Goal: Transaction & Acquisition: Purchase product/service

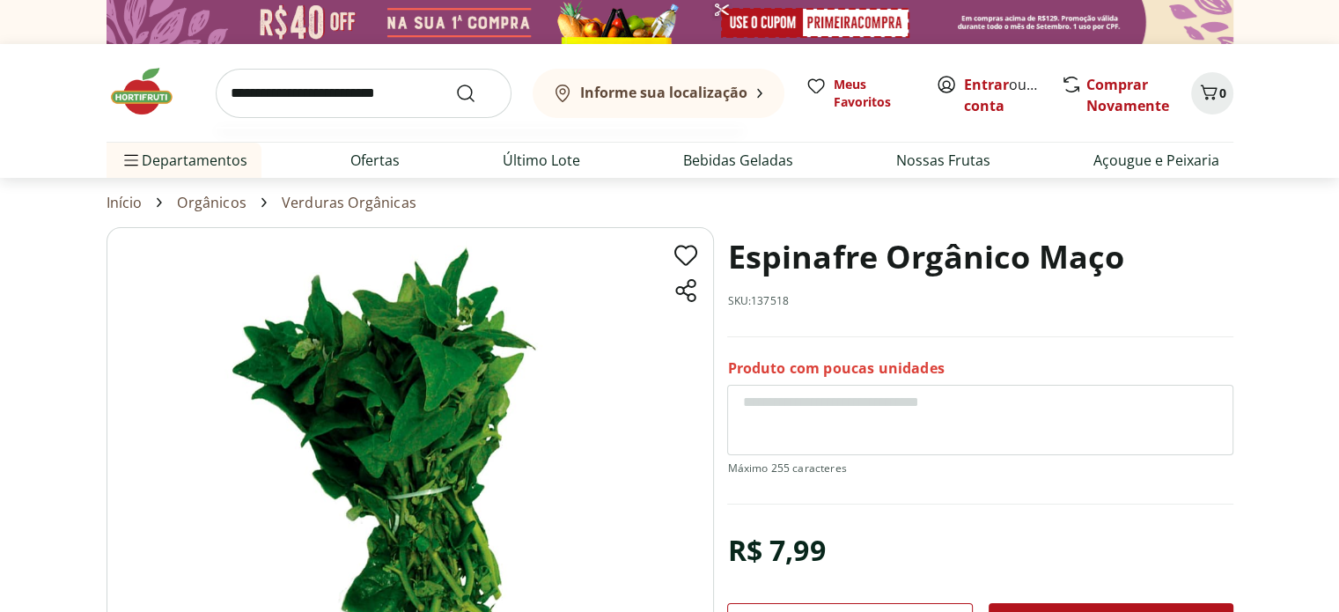
click at [324, 91] on input "search" at bounding box center [364, 93] width 296 height 49
type input "*********"
click at [455, 83] on button "Submit Search" at bounding box center [476, 93] width 42 height 21
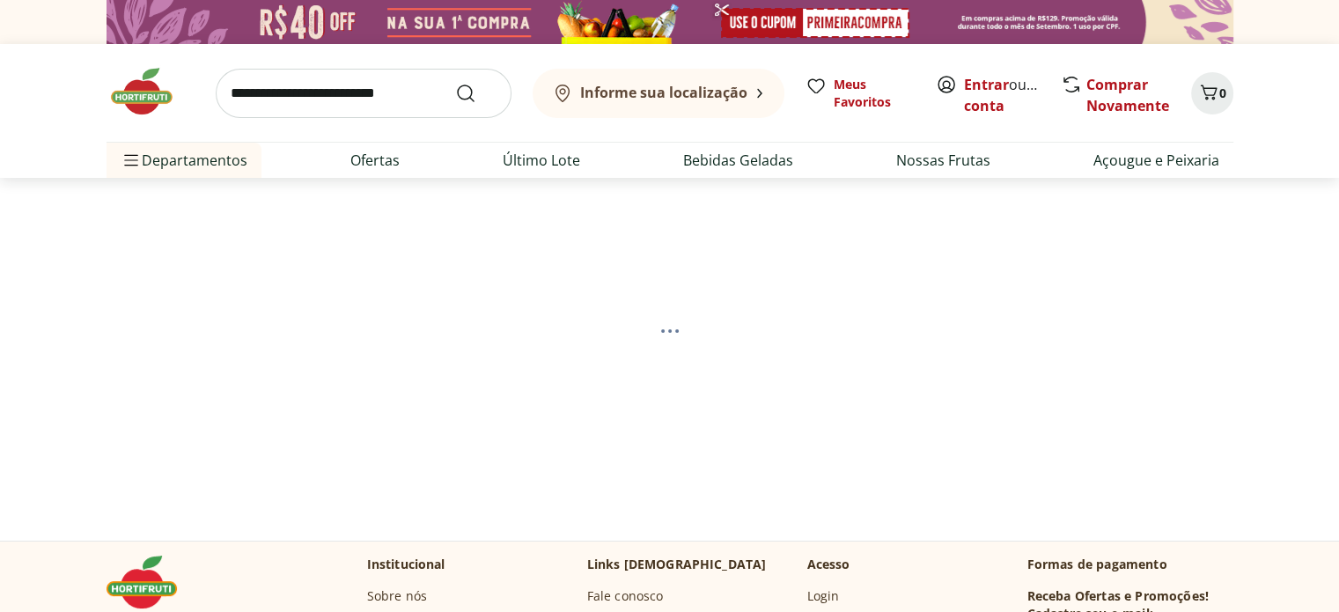
select select "**********"
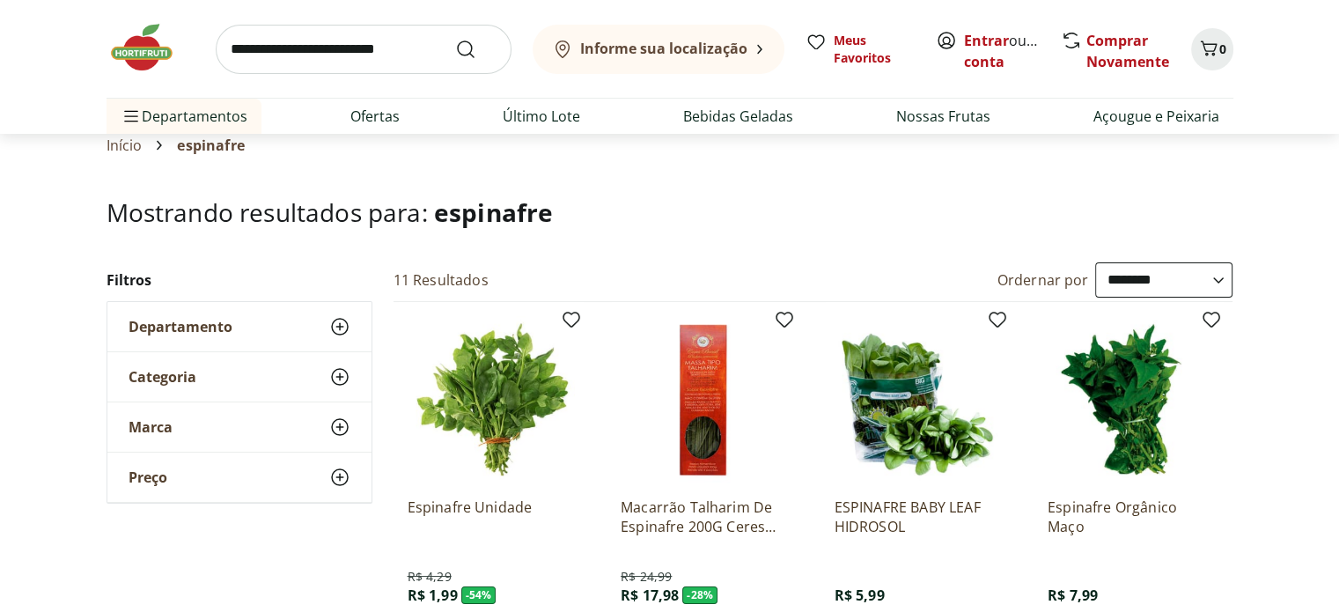
scroll to position [88, 0]
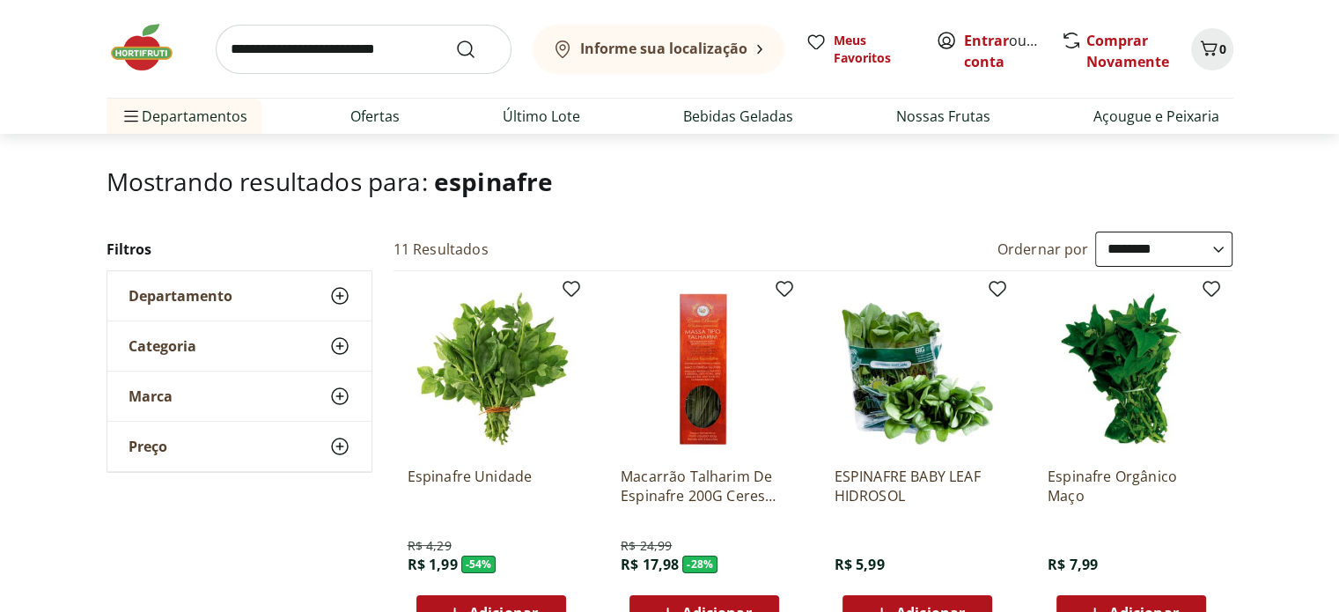
click at [696, 378] on img at bounding box center [704, 368] width 167 height 167
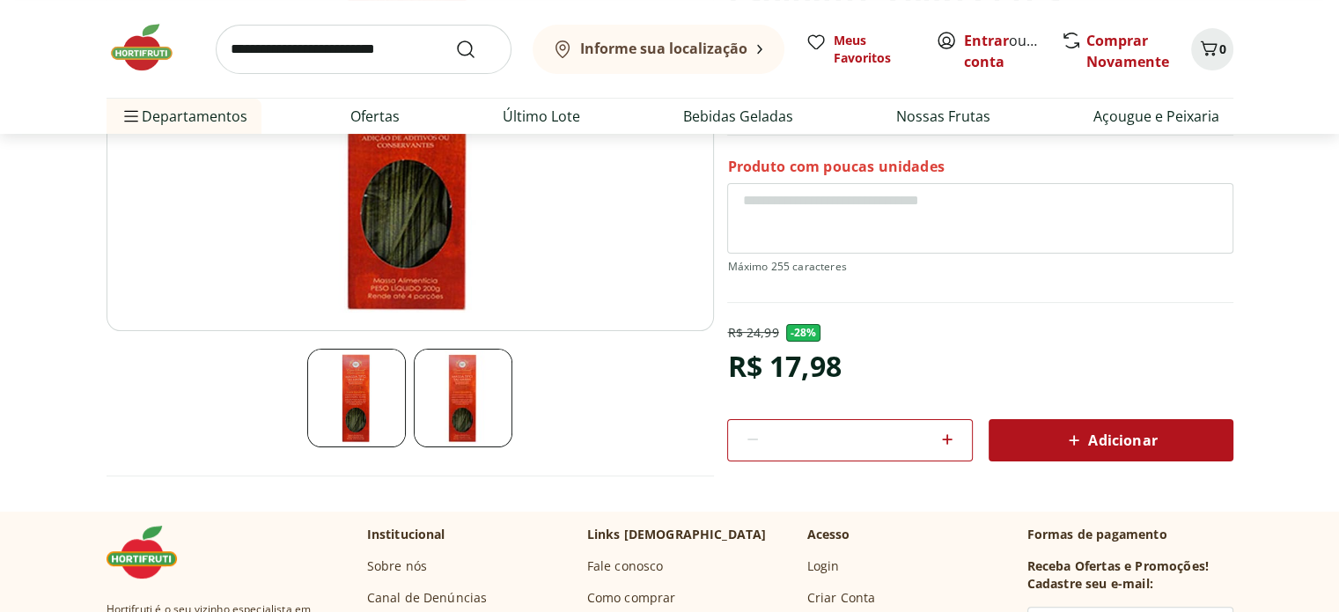
scroll to position [352, 0]
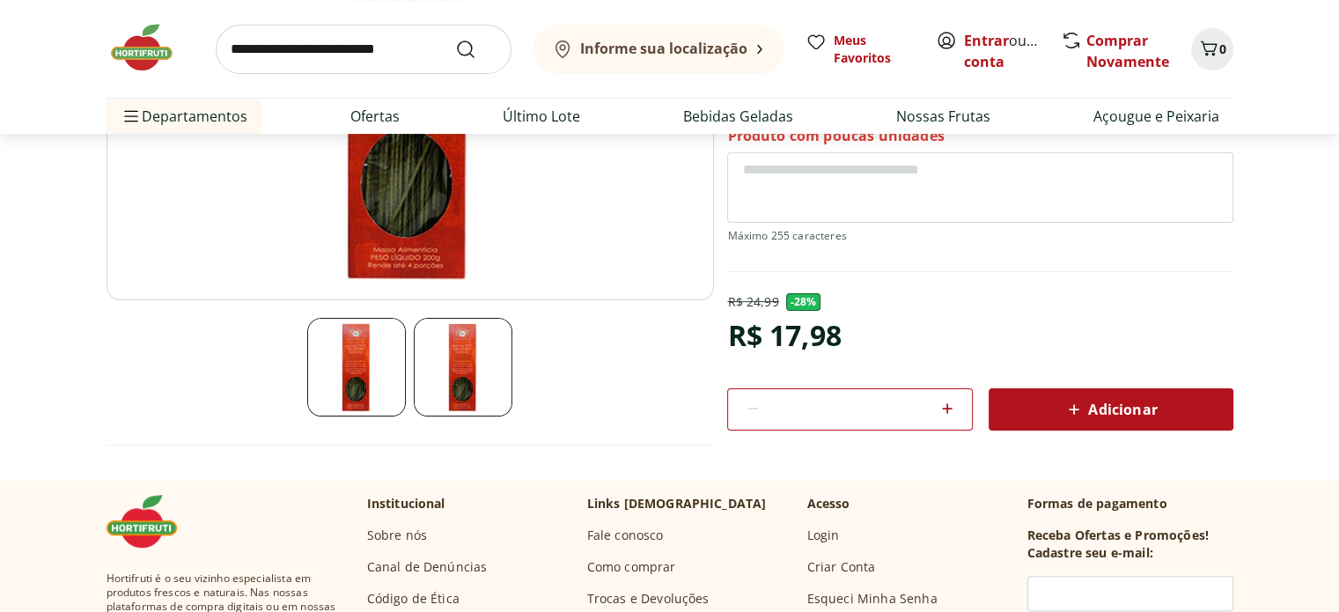
click at [453, 350] on img at bounding box center [463, 367] width 99 height 99
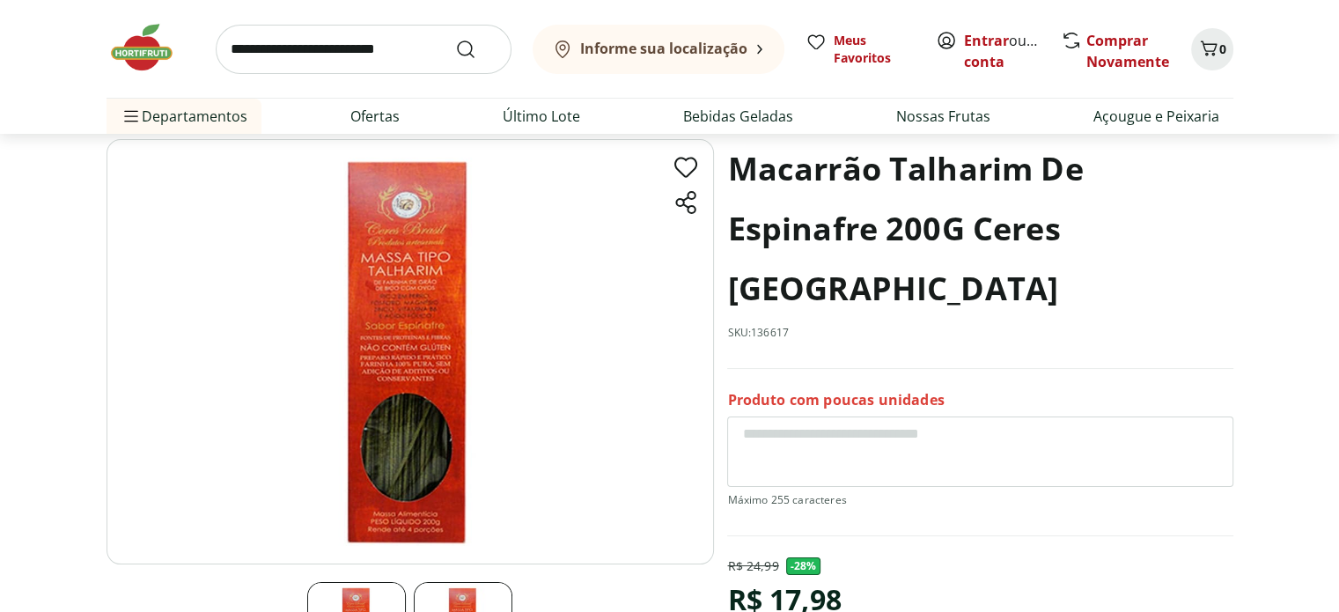
scroll to position [88, 0]
click at [408, 339] on img at bounding box center [411, 351] width 608 height 425
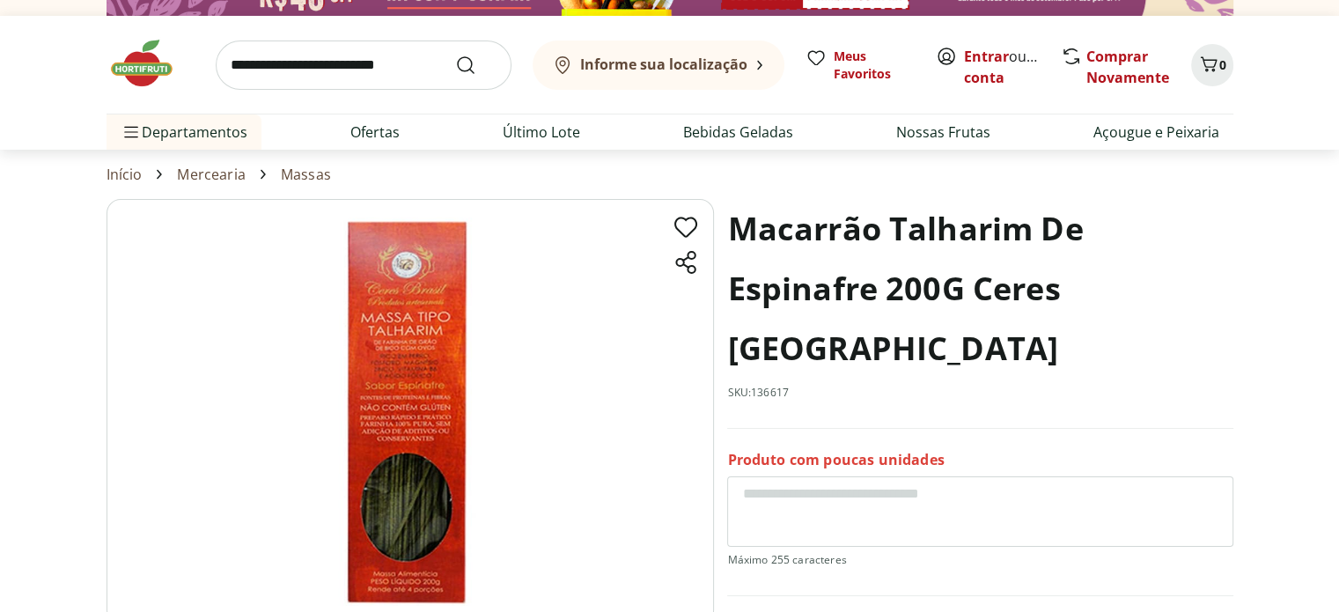
scroll to position [0, 0]
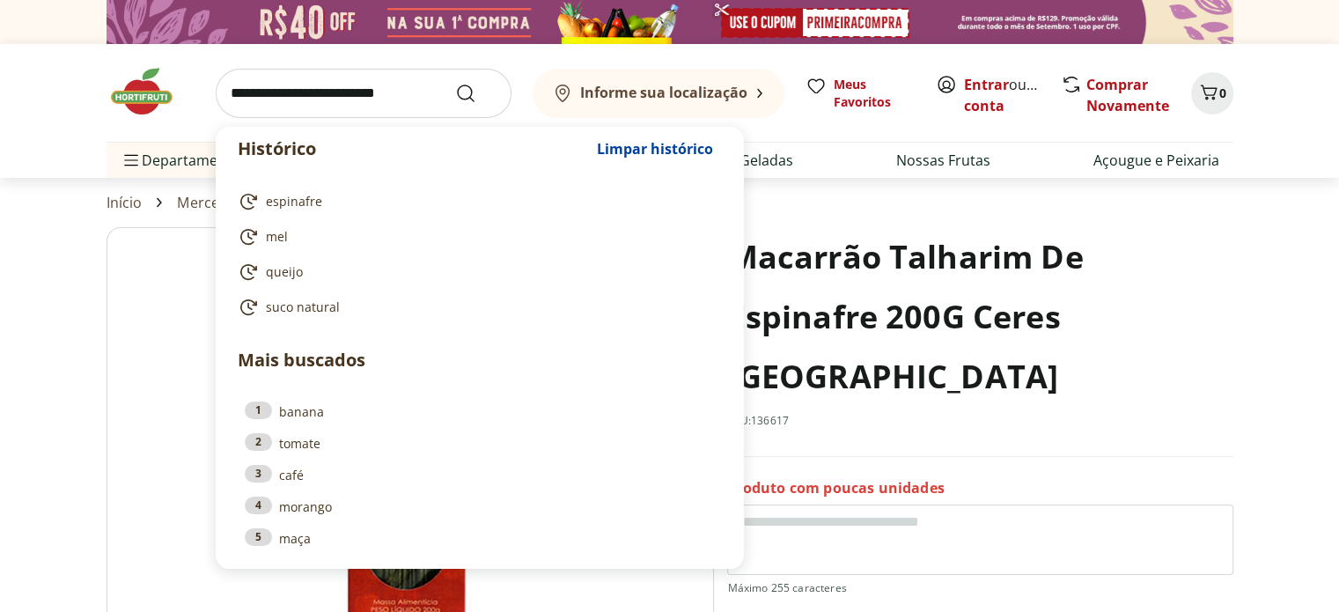
click at [342, 100] on input "search" at bounding box center [364, 93] width 296 height 49
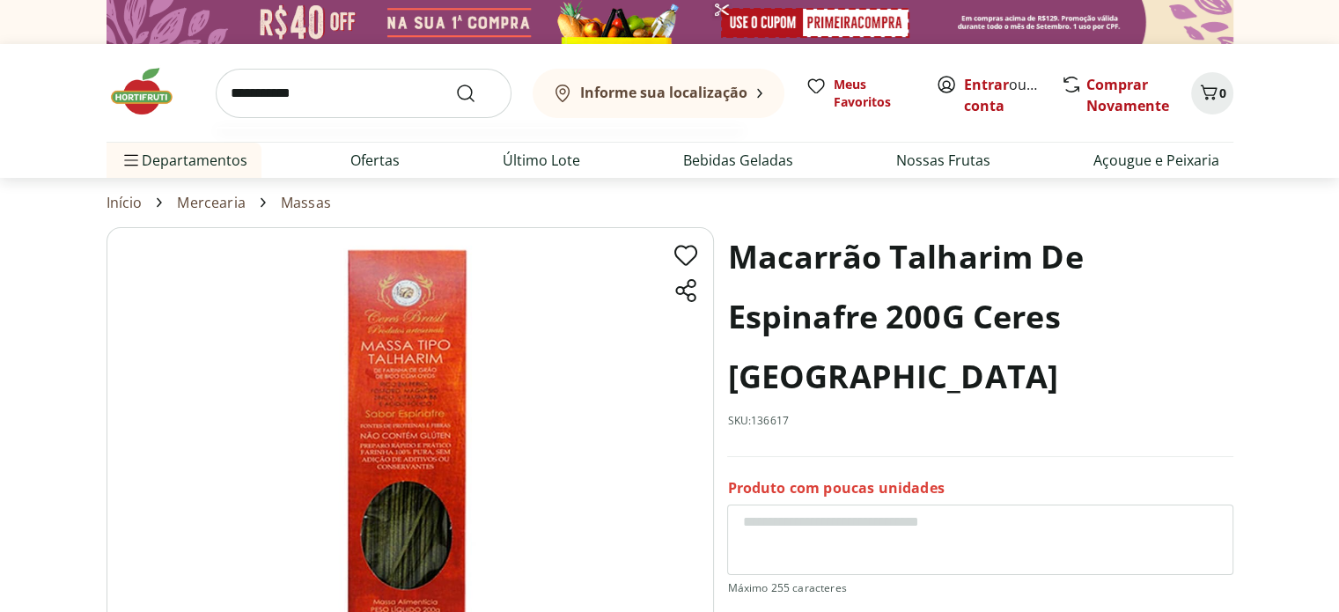
type input "**********"
click at [455, 83] on button "Submit Search" at bounding box center [476, 93] width 42 height 21
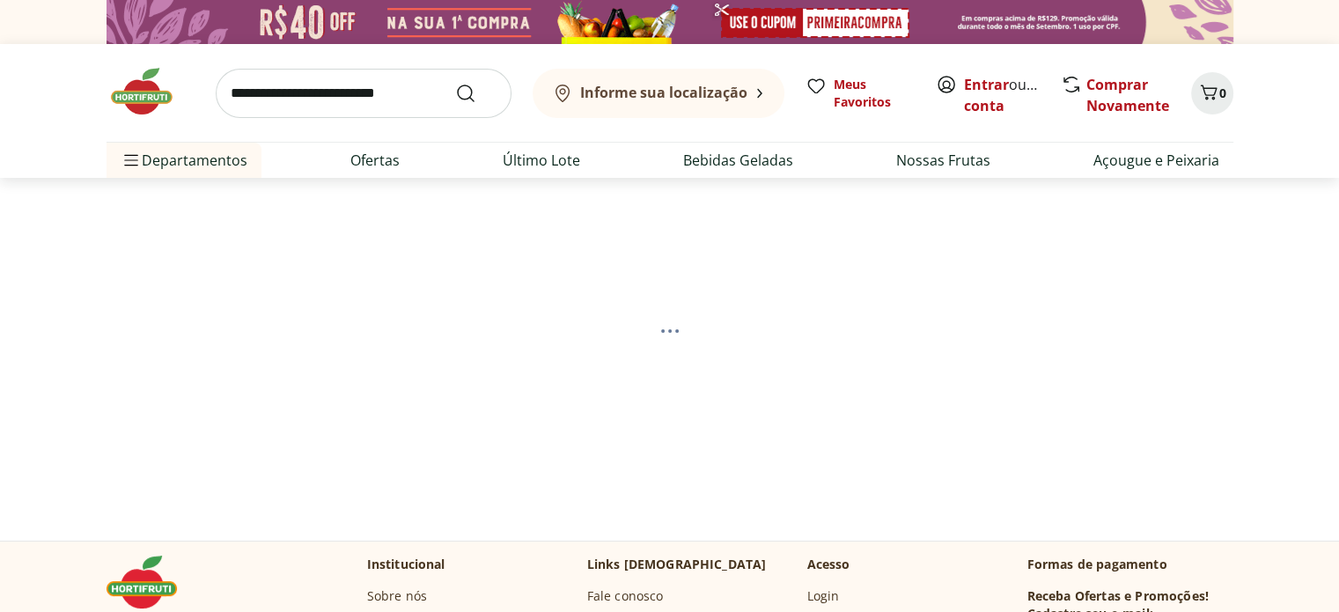
select select "**********"
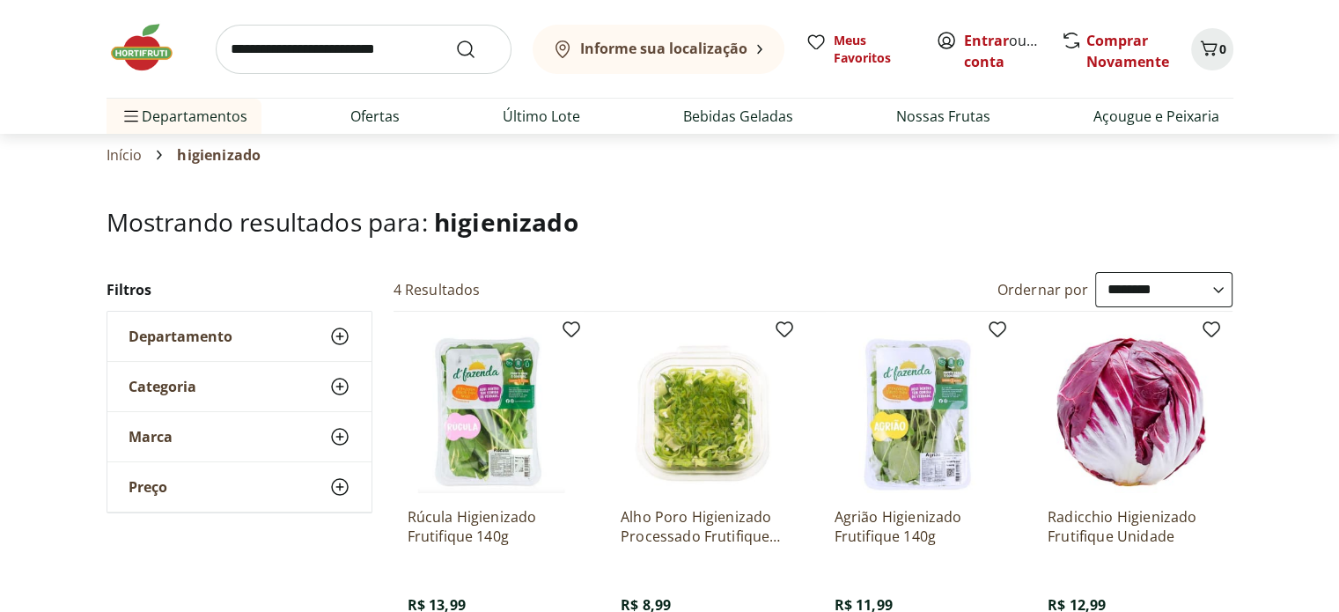
scroll to position [176, 0]
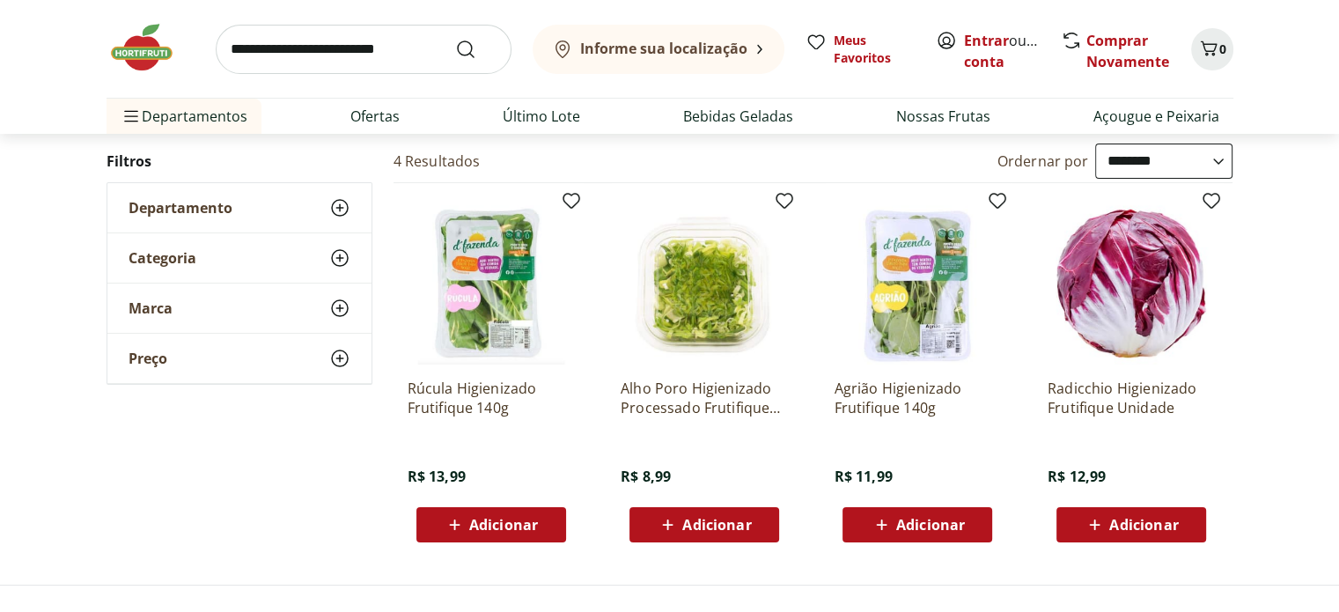
click at [465, 398] on p "Rúcula Higienizado Frutifique 140g" at bounding box center [491, 398] width 167 height 39
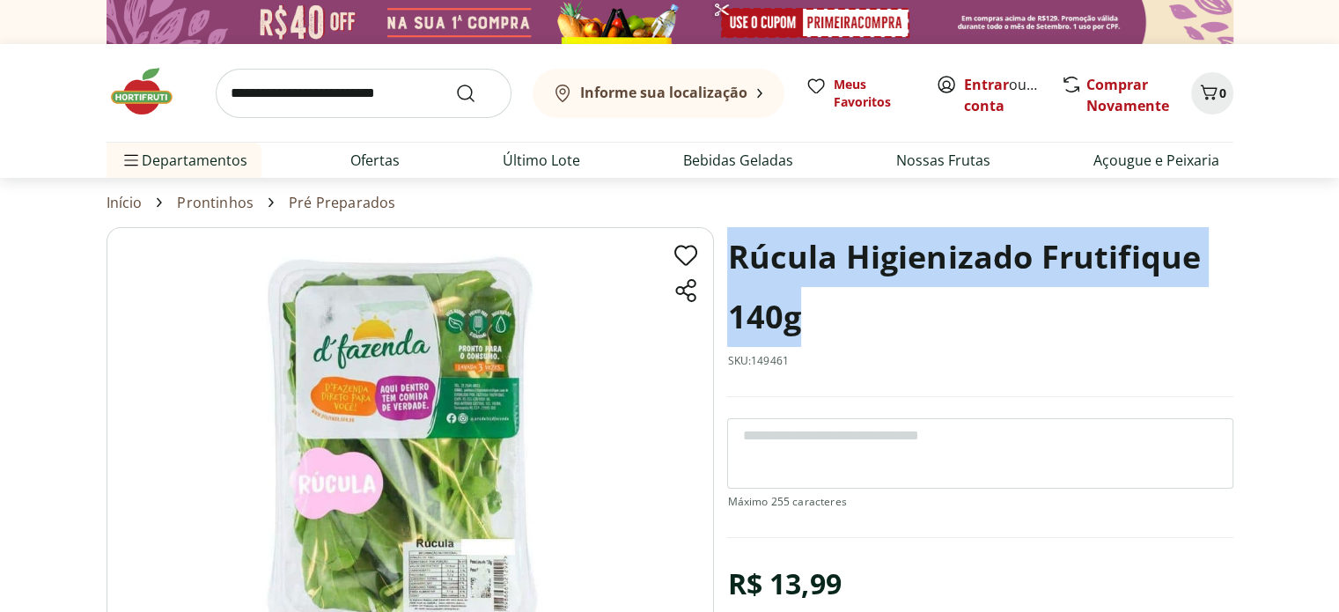
drag, startPoint x: 734, startPoint y: 256, endPoint x: 836, endPoint y: 339, distance: 131.5
click at [836, 339] on h1 "Rúcula Higienizado Frutifique 140g" at bounding box center [979, 287] width 505 height 120
copy h1 "Rúcula Higienizado Frutifique 140g"
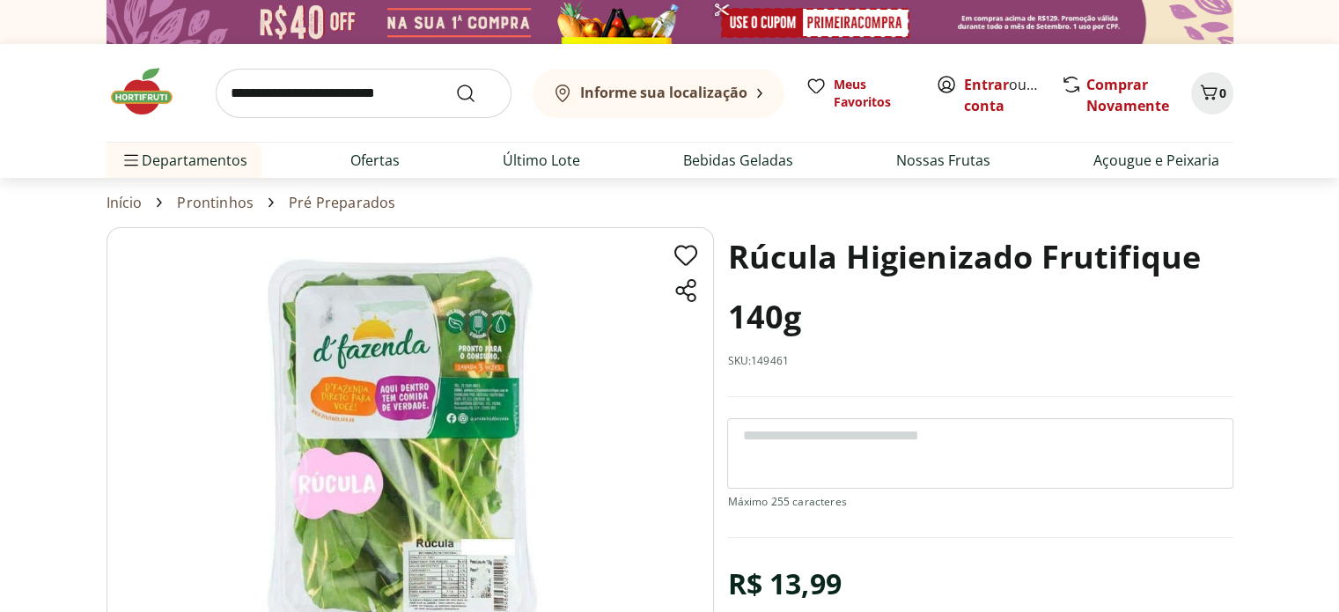
select select "**********"
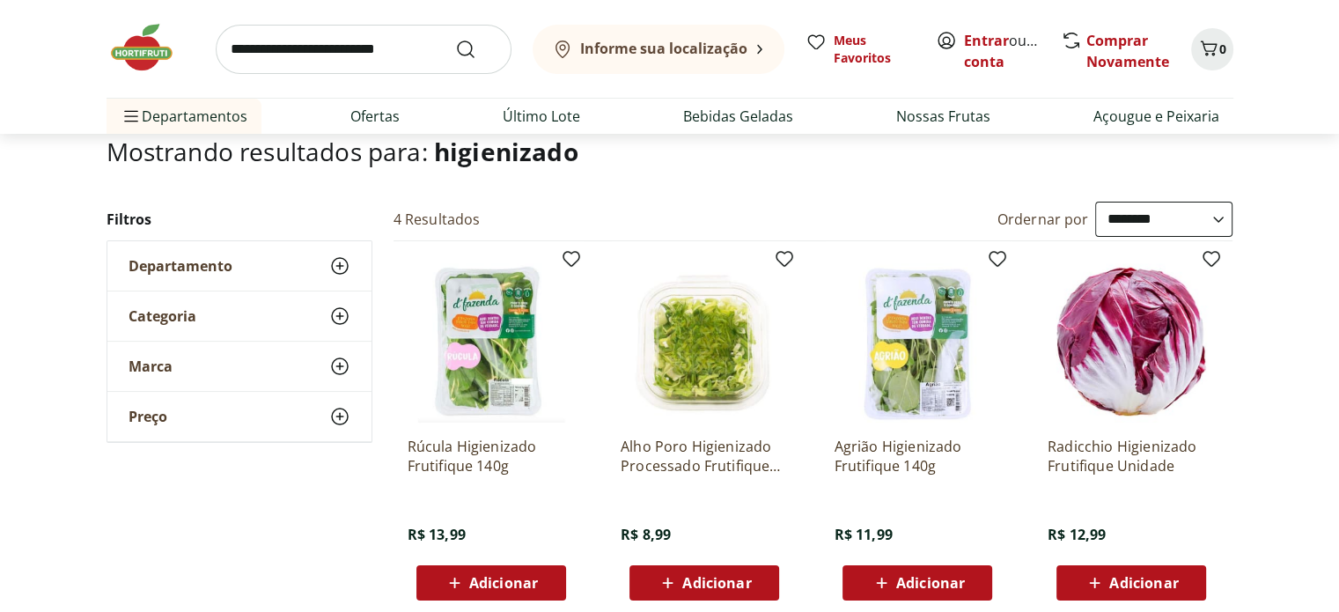
scroll to position [88, 0]
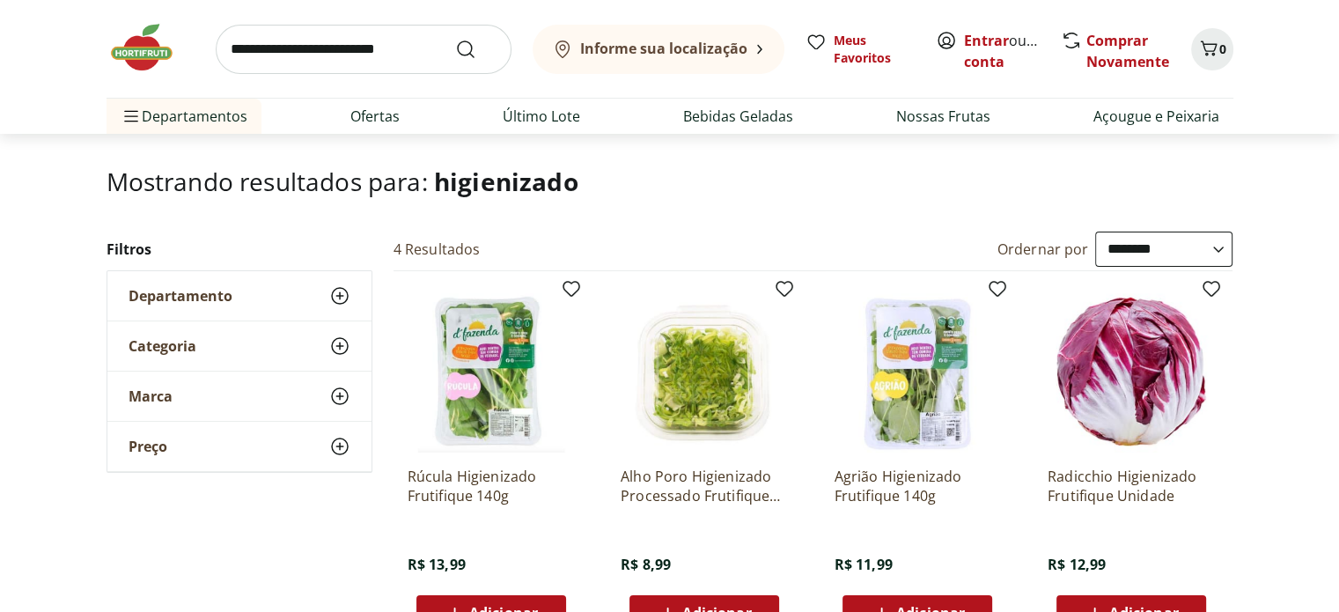
click at [144, 58] on img at bounding box center [151, 47] width 88 height 53
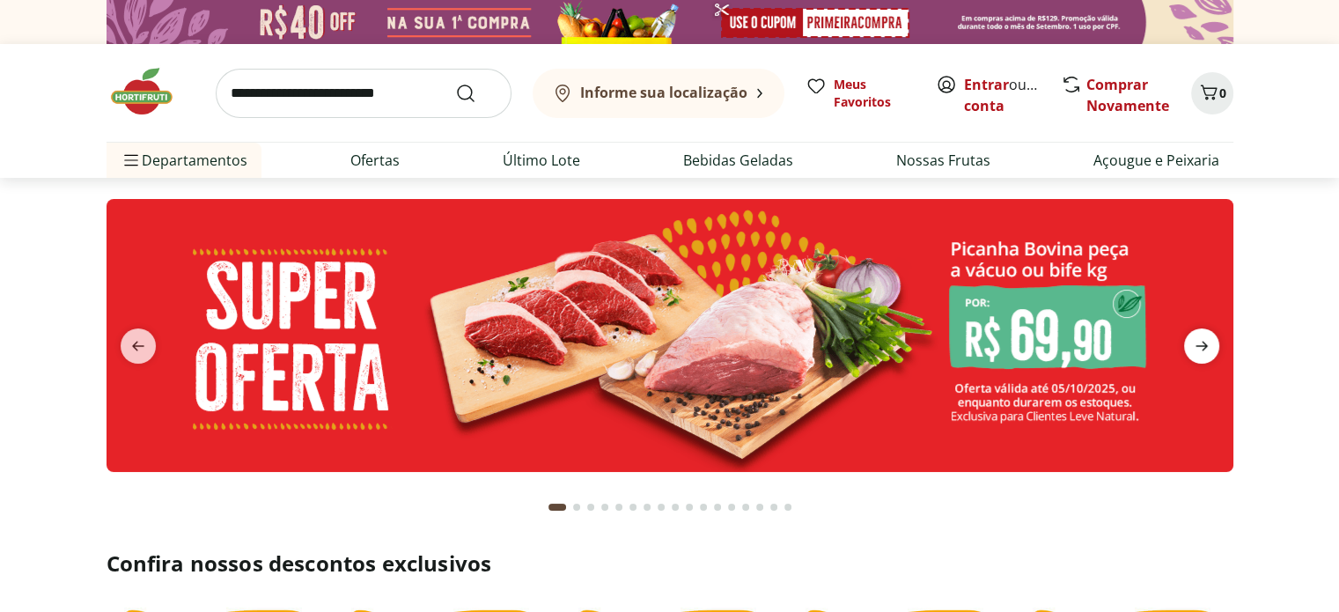
click at [1203, 343] on icon "next" at bounding box center [1202, 347] width 12 height 10
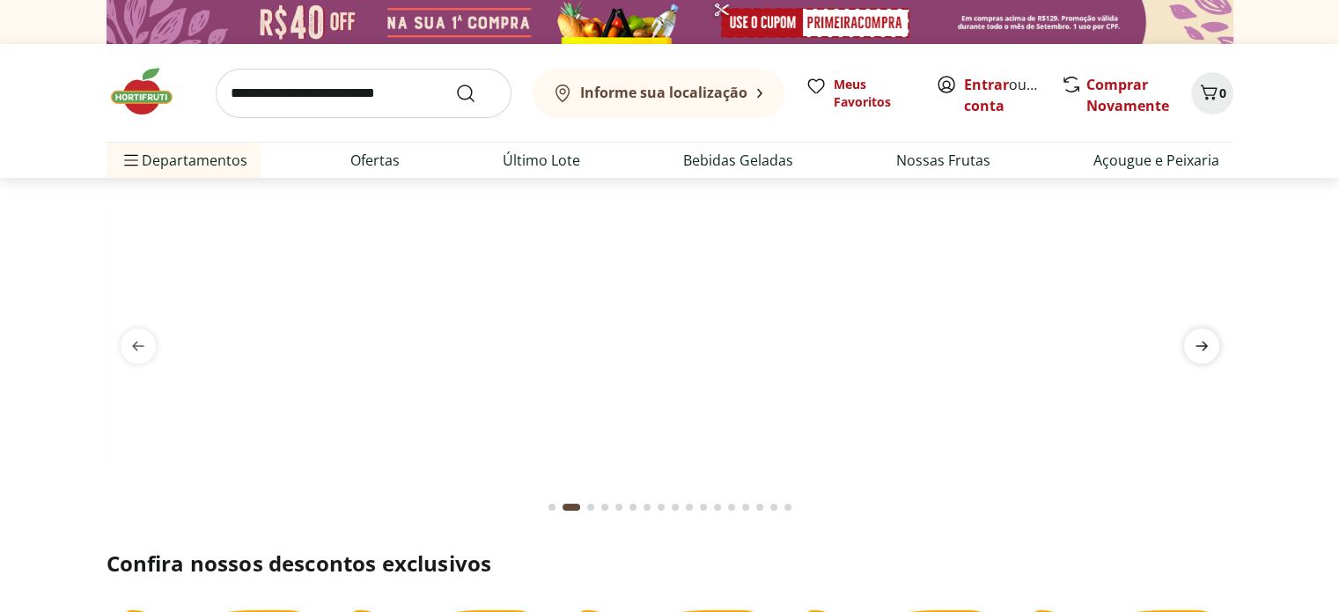
click at [1203, 343] on icon "next" at bounding box center [1202, 347] width 12 height 10
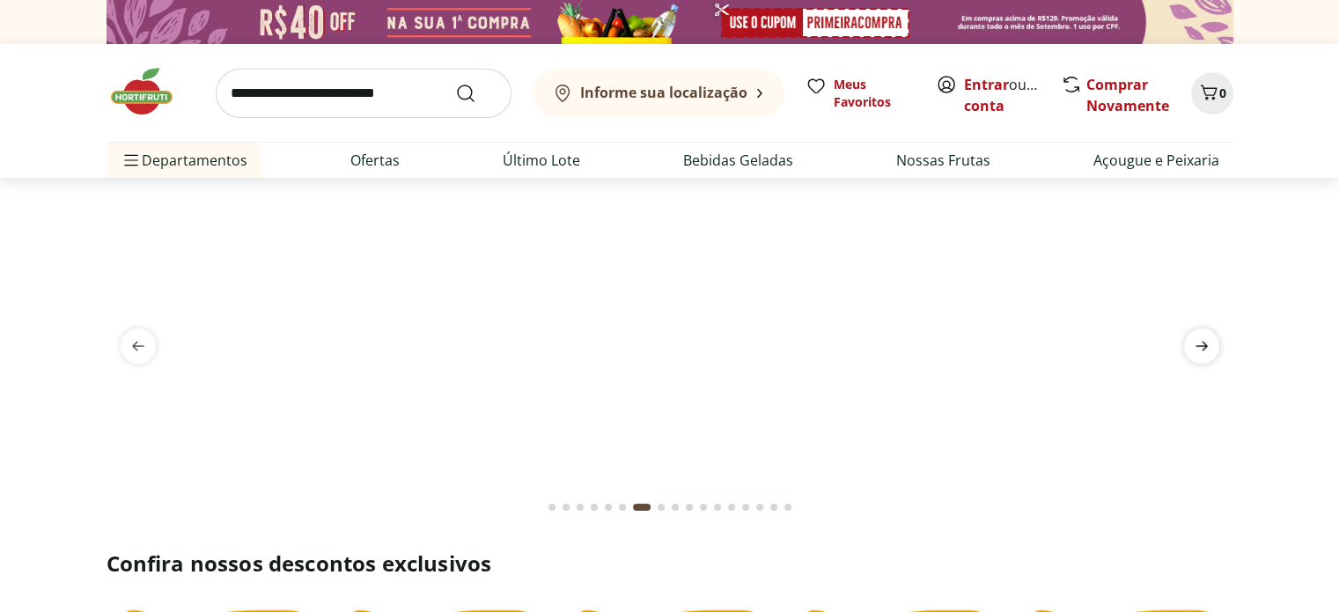
click at [1203, 343] on icon "next" at bounding box center [1202, 347] width 12 height 10
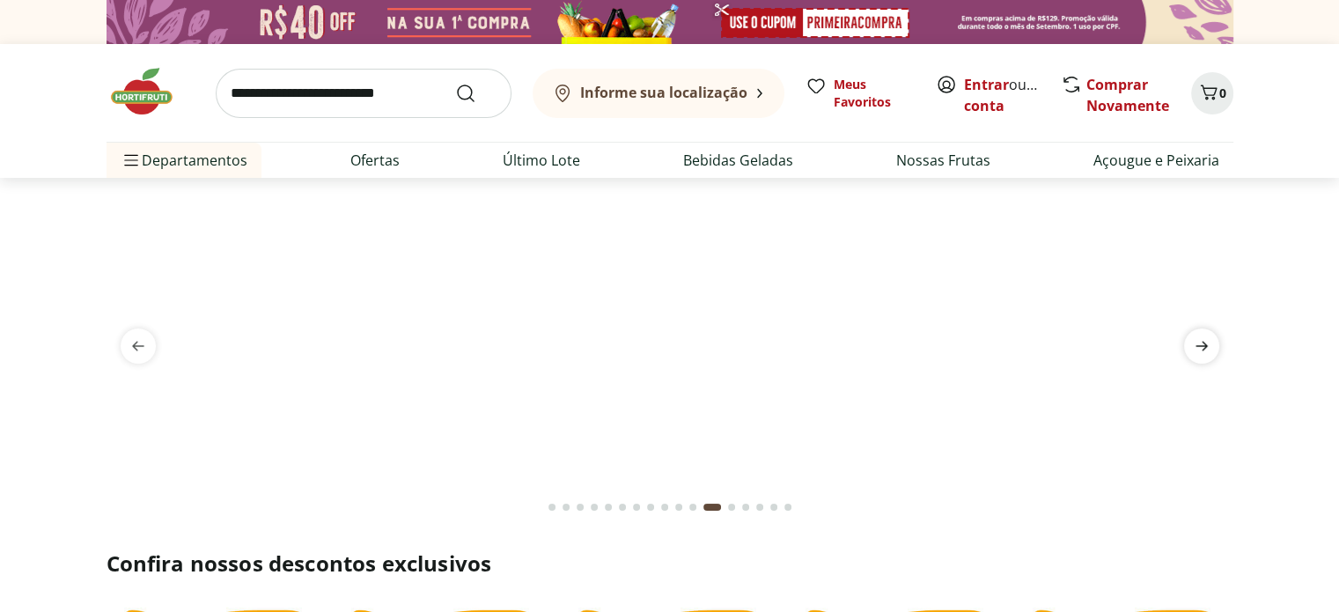
click at [1203, 343] on icon "next" at bounding box center [1202, 347] width 12 height 10
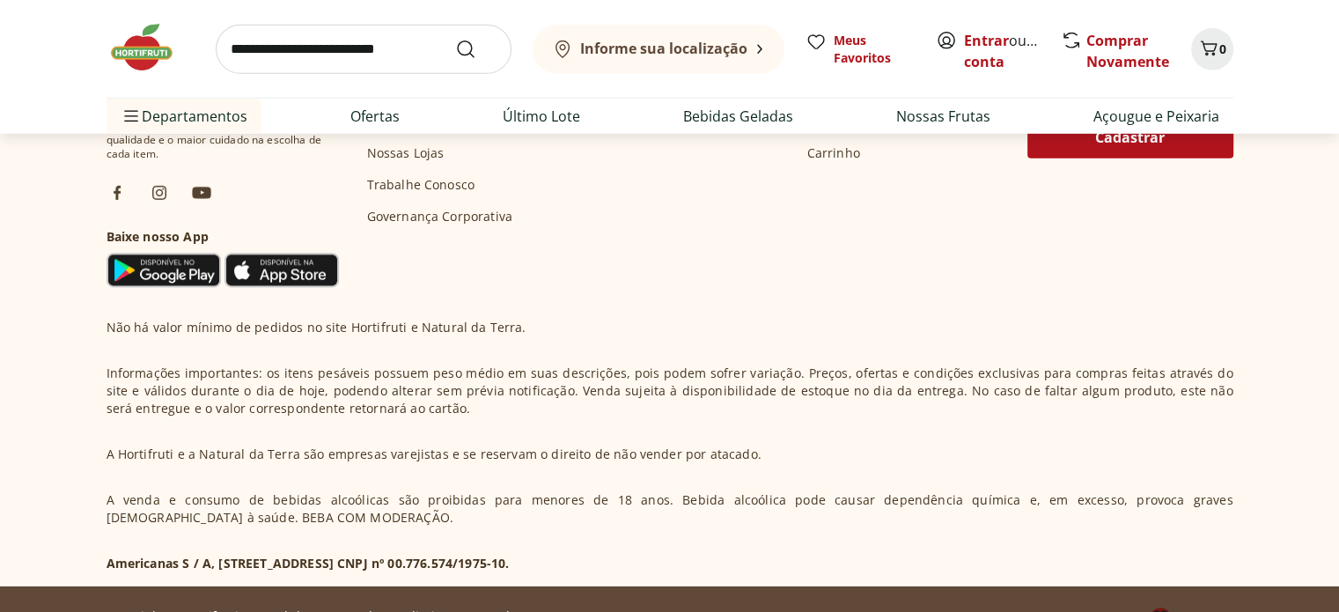
scroll to position [5437, 0]
